Goal: Navigation & Orientation: Find specific page/section

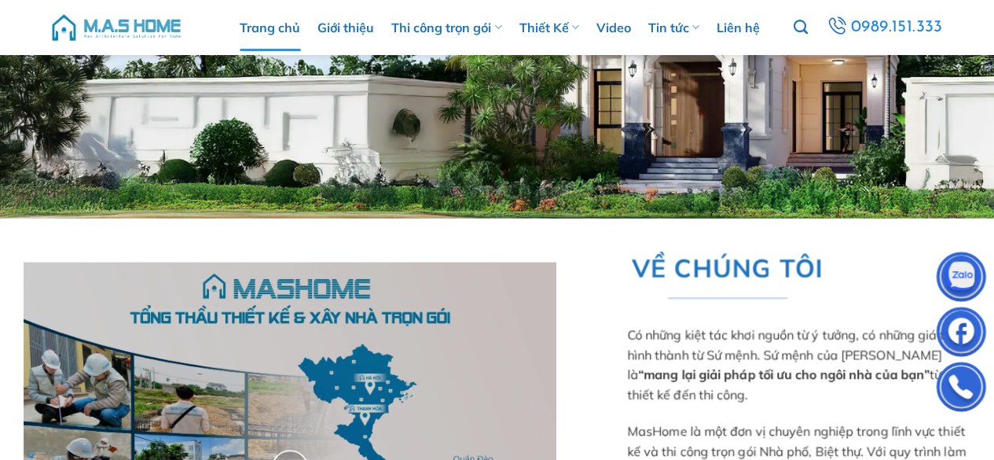
scroll to position [314, 0]
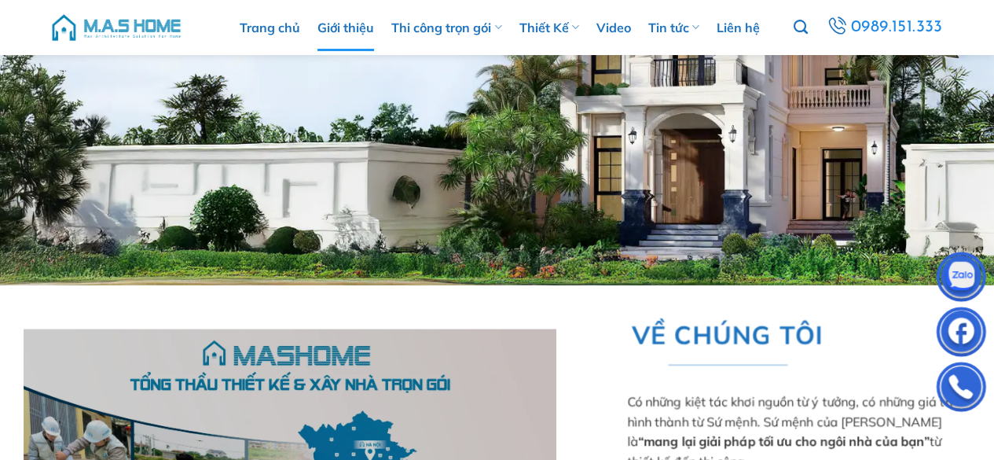
click at [350, 20] on link "Giới thiệu" at bounding box center [345, 27] width 57 height 47
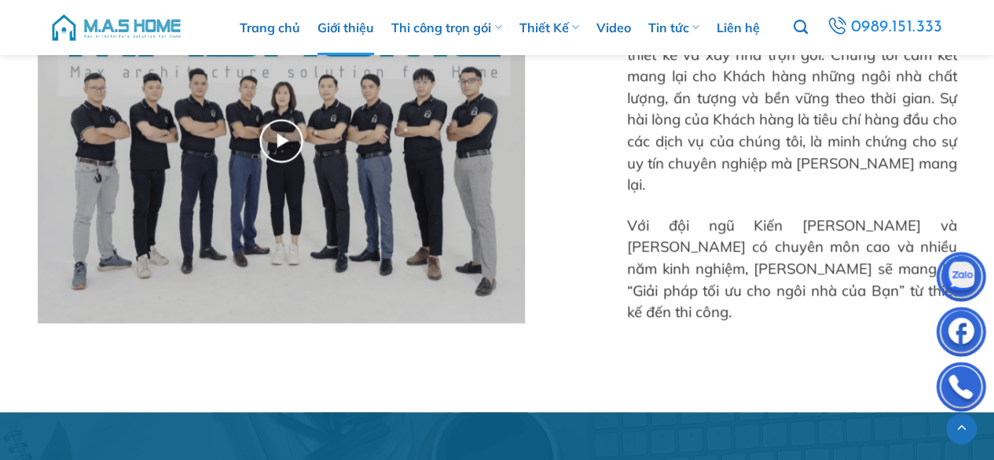
scroll to position [1100, 0]
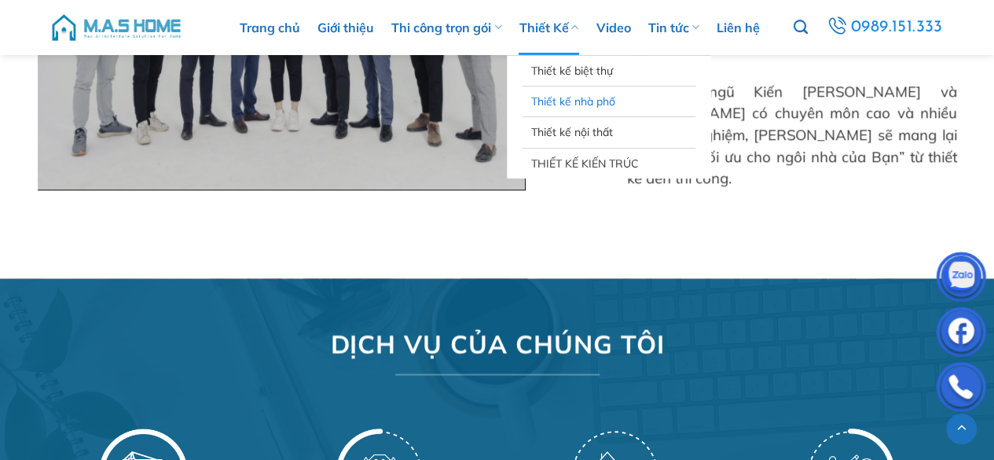
click at [558, 98] on link "Thiết kế nhà phố" at bounding box center [608, 101] width 157 height 30
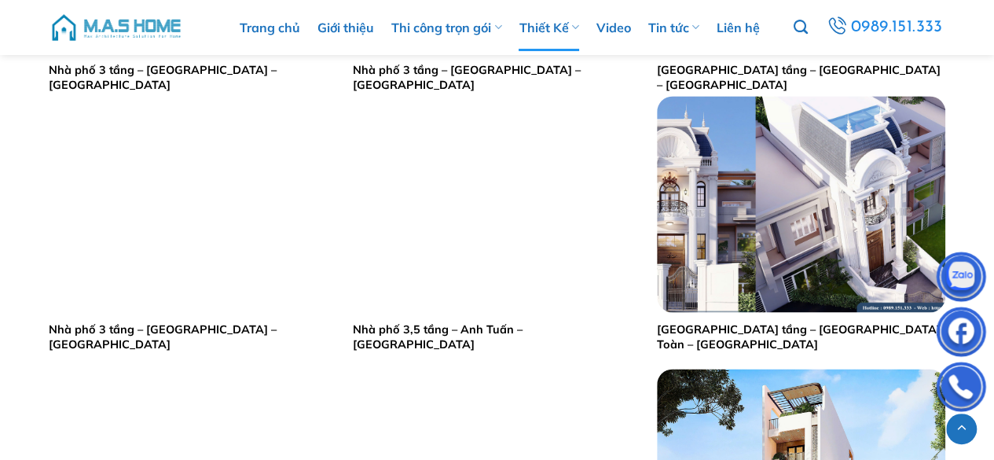
scroll to position [1047, 0]
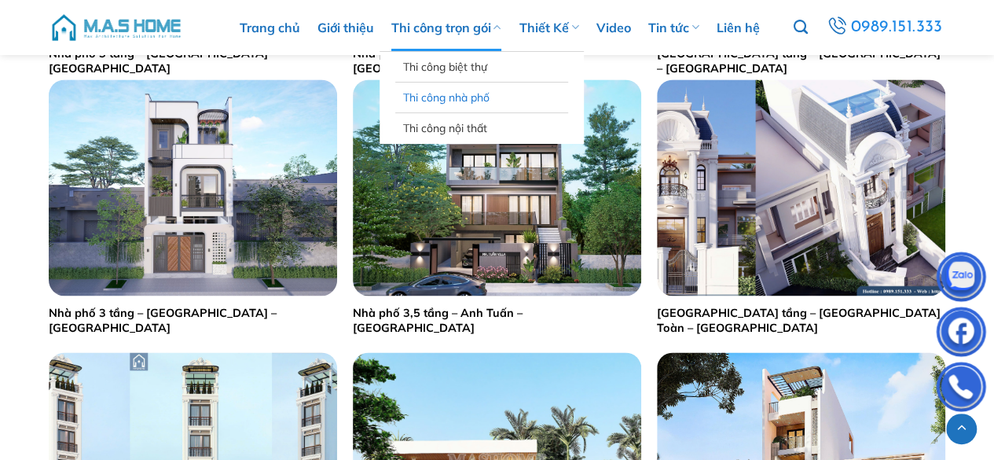
click at [434, 94] on link "Thi công nhà phố" at bounding box center [481, 97] width 157 height 30
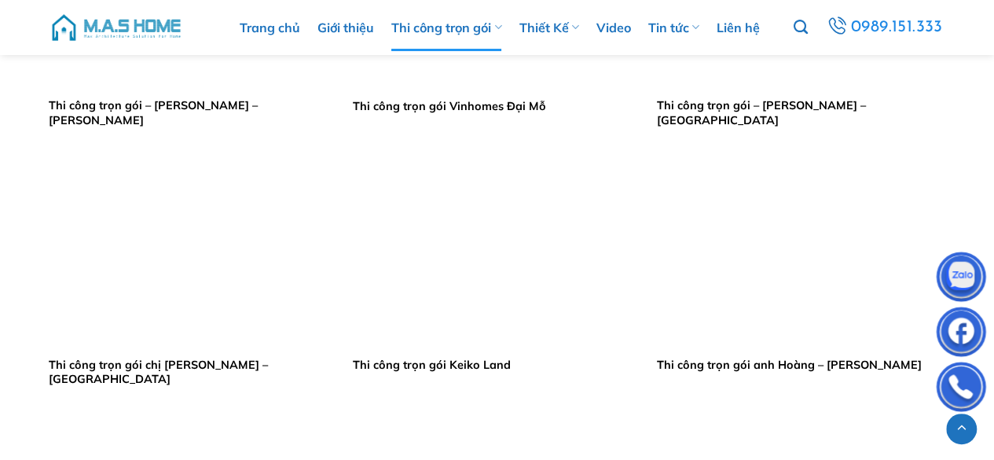
scroll to position [1571, 0]
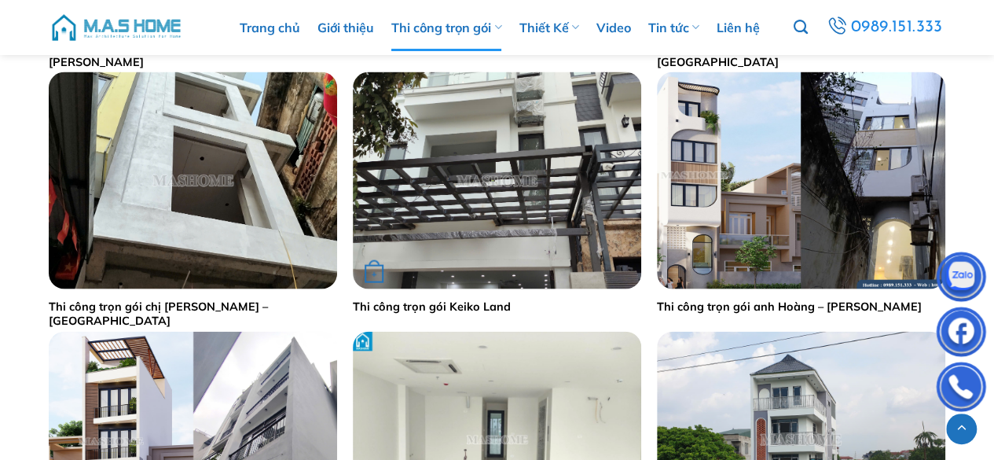
click at [531, 141] on img "Thi công trọn gói Keiko Land" at bounding box center [497, 180] width 288 height 216
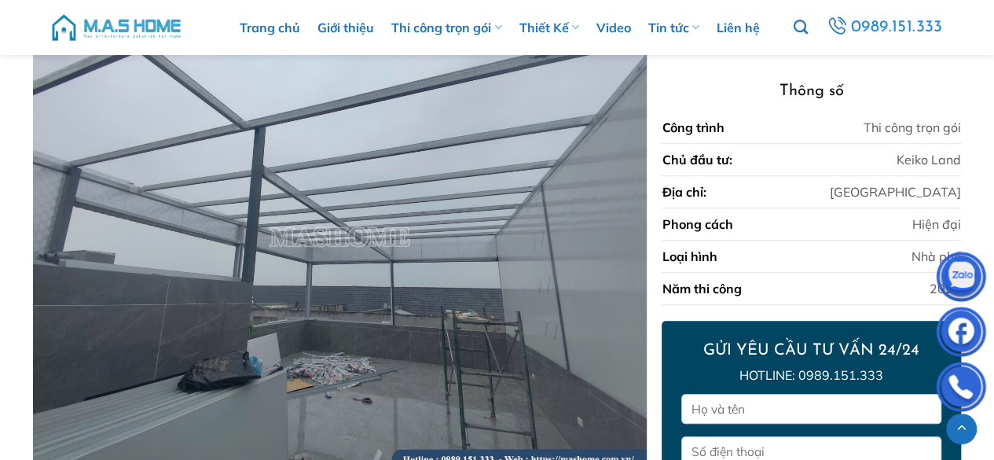
scroll to position [3769, 0]
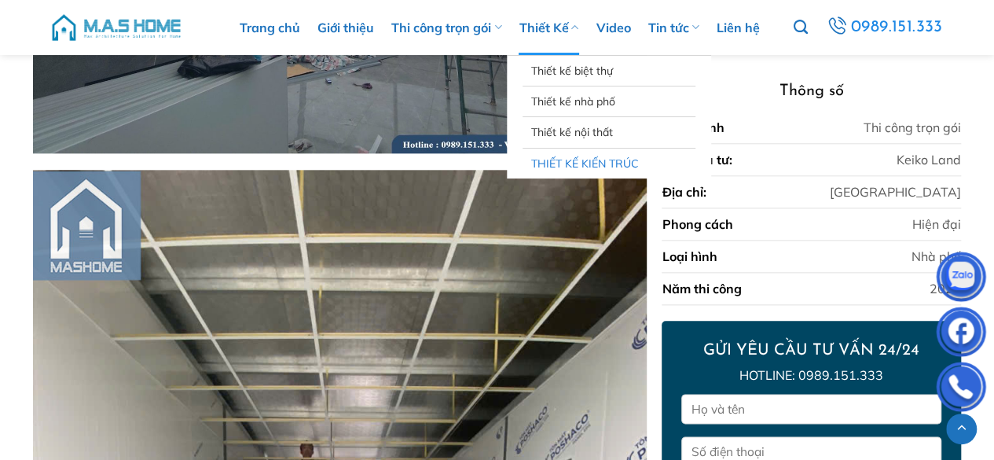
click at [538, 159] on link "THIẾT KẾ KIẾN TRÚC" at bounding box center [608, 163] width 157 height 30
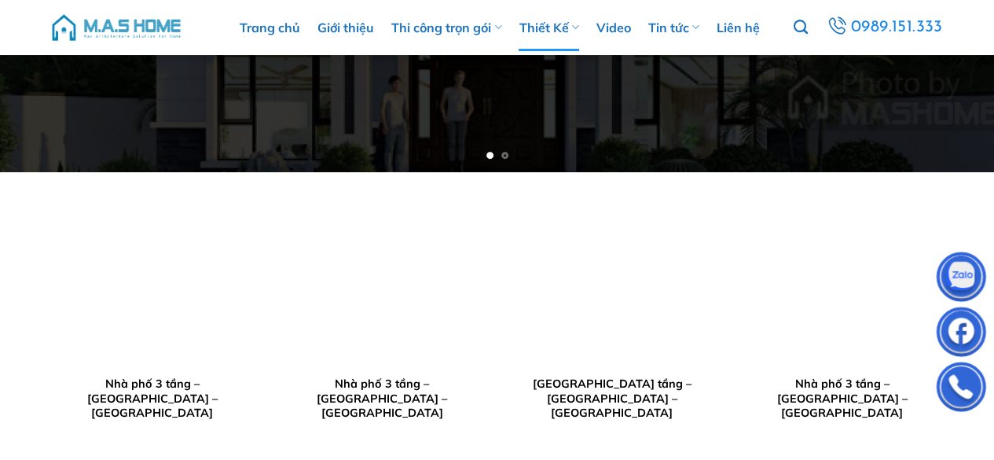
scroll to position [366, 0]
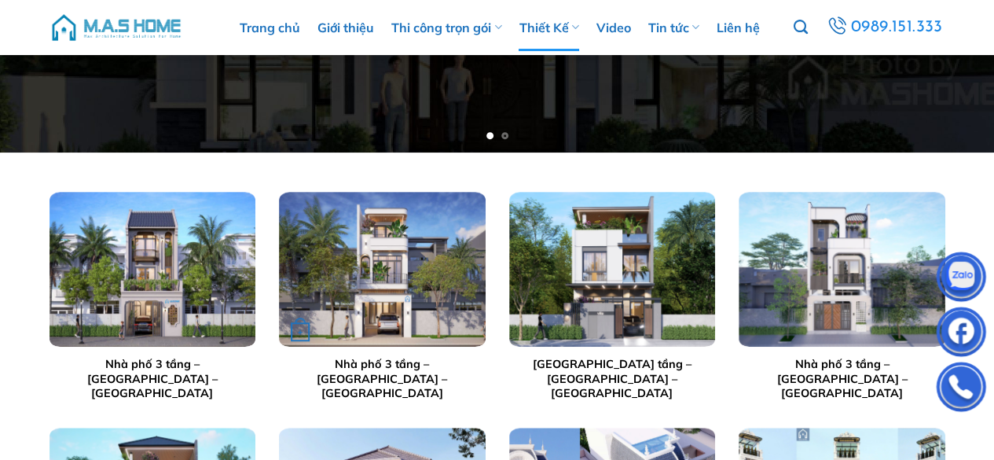
click at [375, 273] on img "Nhà phố 3 tầng - Anh Tuân - Phú Thọ" at bounding box center [382, 269] width 207 height 155
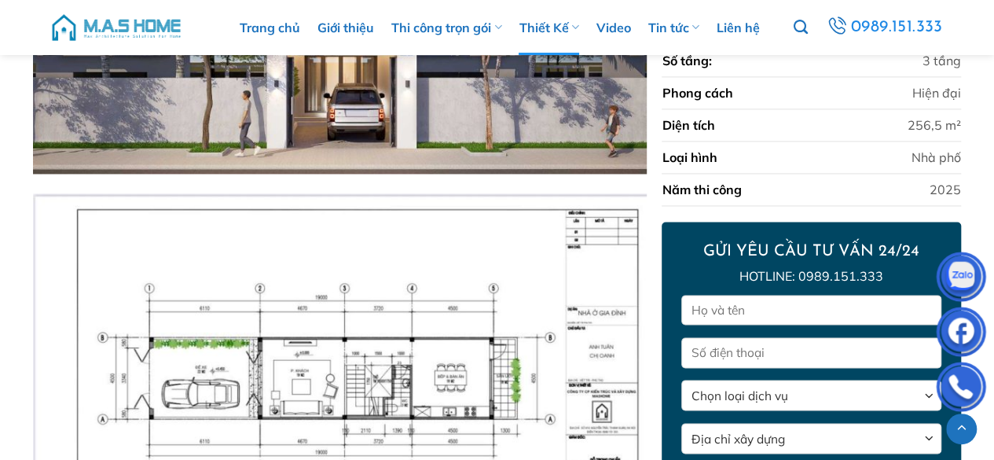
scroll to position [1131, 0]
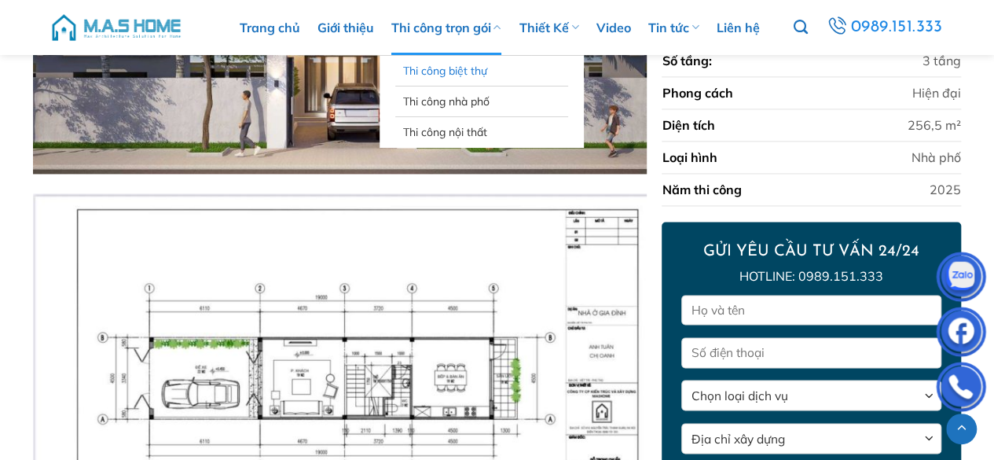
click at [438, 73] on link "Thi công biệt thự" at bounding box center [481, 71] width 157 height 30
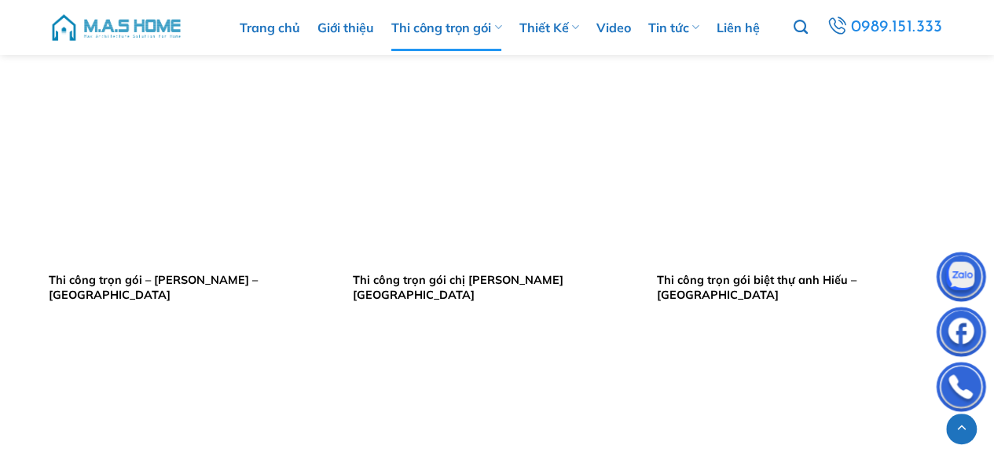
scroll to position [1100, 0]
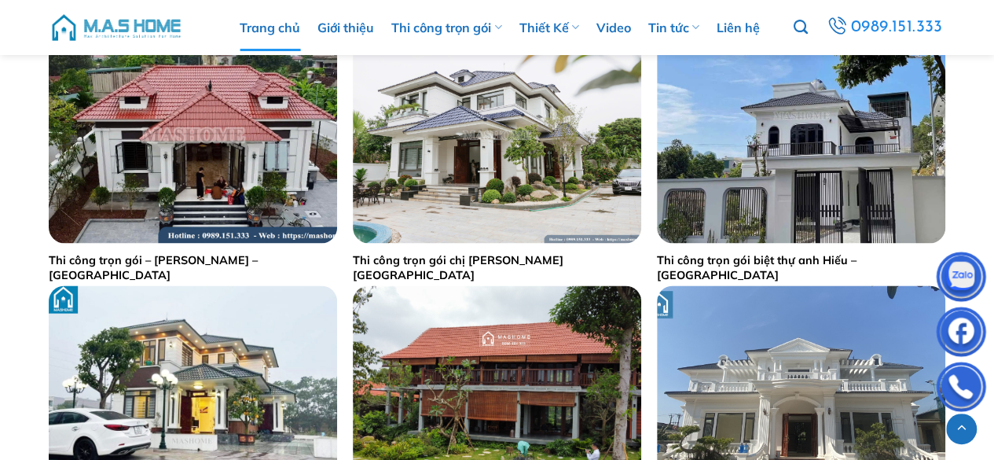
click at [253, 24] on link "Trang chủ" at bounding box center [270, 27] width 60 height 47
